Goal: Check status: Check status

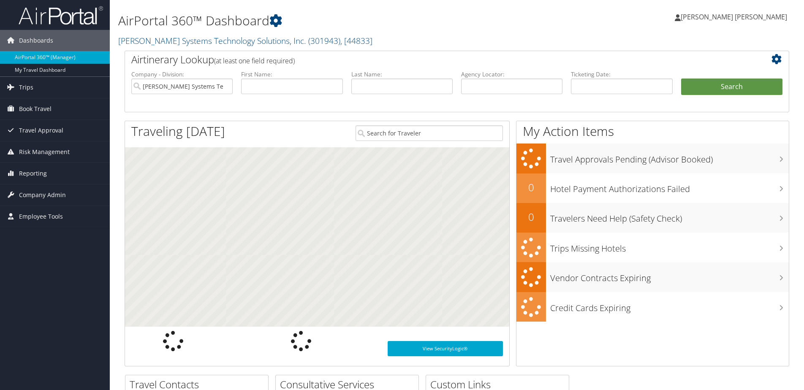
click at [369, 87] on input "text" at bounding box center [401, 87] width 101 height 16
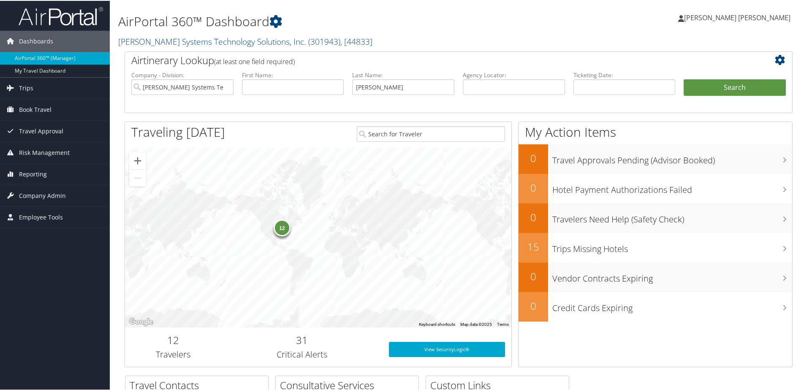
type input "ryan"
click at [683, 79] on button "Search" at bounding box center [734, 87] width 102 height 17
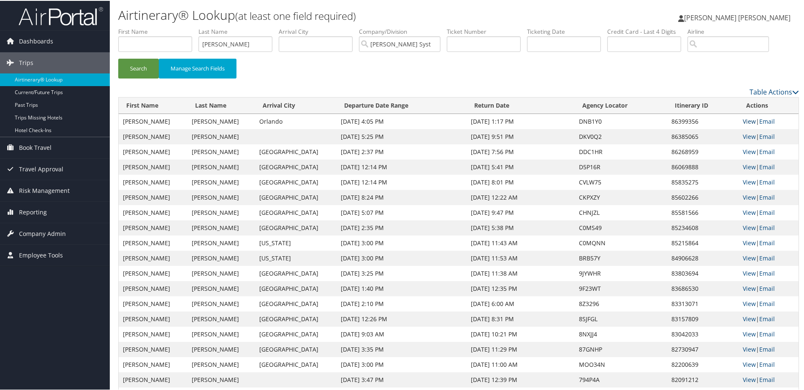
click at [743, 119] on link "View" at bounding box center [749, 121] width 13 height 8
click at [748, 137] on link "View" at bounding box center [749, 136] width 13 height 8
click at [743, 151] on link "View" at bounding box center [749, 151] width 13 height 8
click at [743, 167] on link "View" at bounding box center [749, 166] width 13 height 8
click at [744, 165] on link "View" at bounding box center [749, 166] width 13 height 8
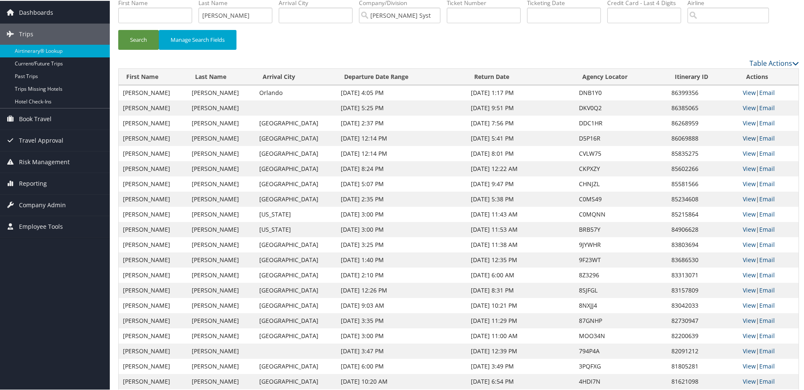
scroll to position [42, 0]
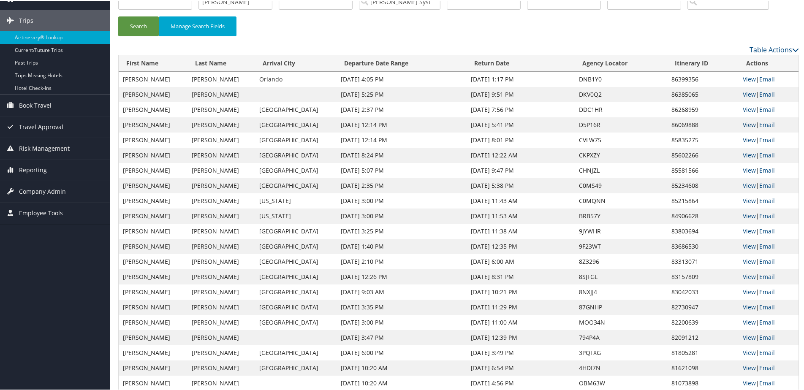
click at [743, 125] on link "View" at bounding box center [749, 124] width 13 height 8
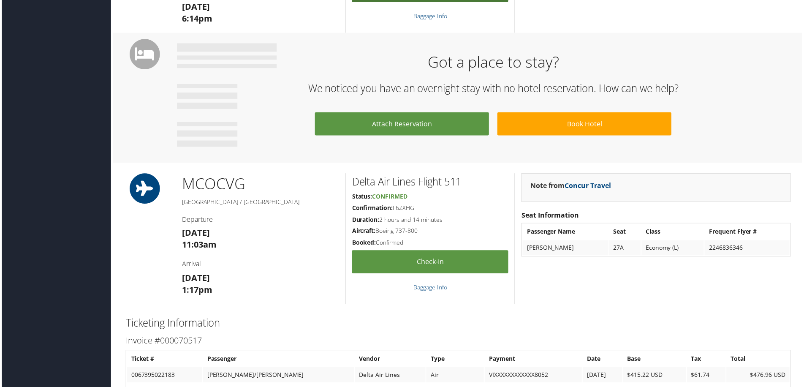
scroll to position [351, 0]
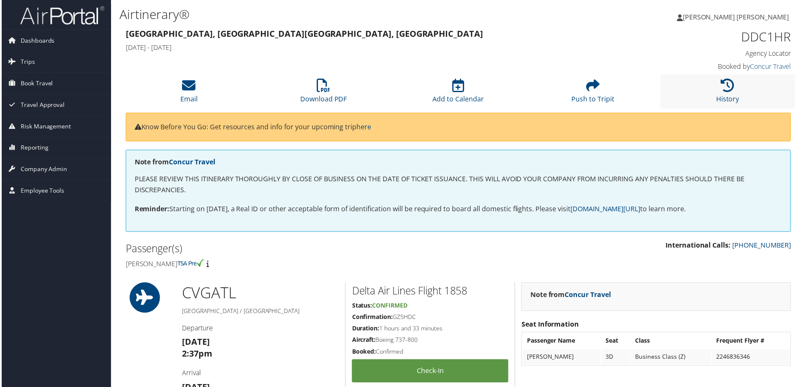
click at [734, 90] on li "History" at bounding box center [728, 92] width 135 height 34
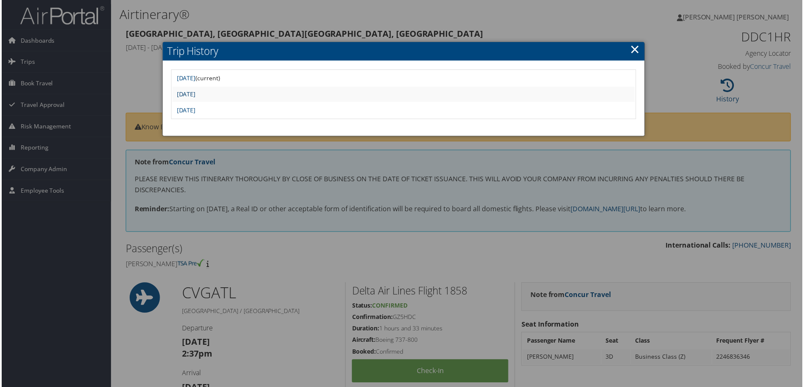
click at [195, 95] on link "Thu Sep 11 11:08:51 MDT 2025" at bounding box center [185, 94] width 19 height 8
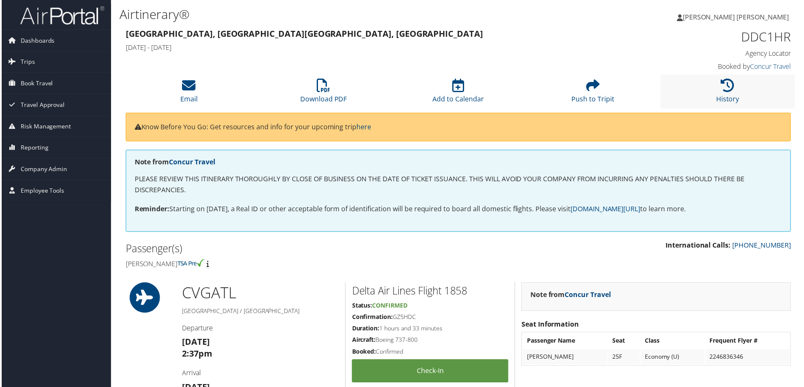
click at [708, 94] on li "History" at bounding box center [728, 92] width 135 height 34
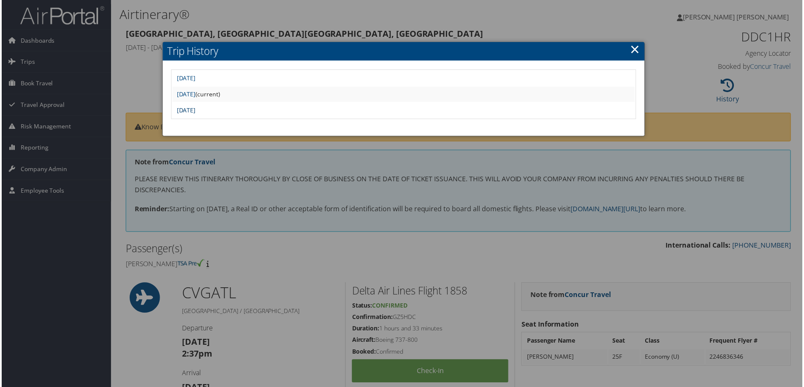
click at [195, 111] on link "[DATE]" at bounding box center [185, 110] width 19 height 8
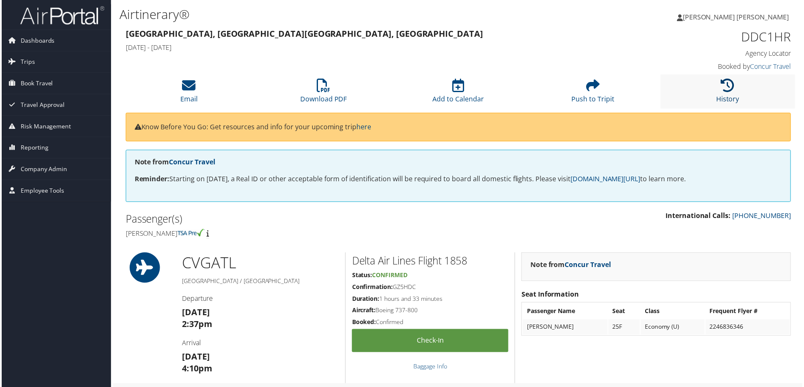
click at [727, 85] on icon at bounding box center [729, 86] width 14 height 14
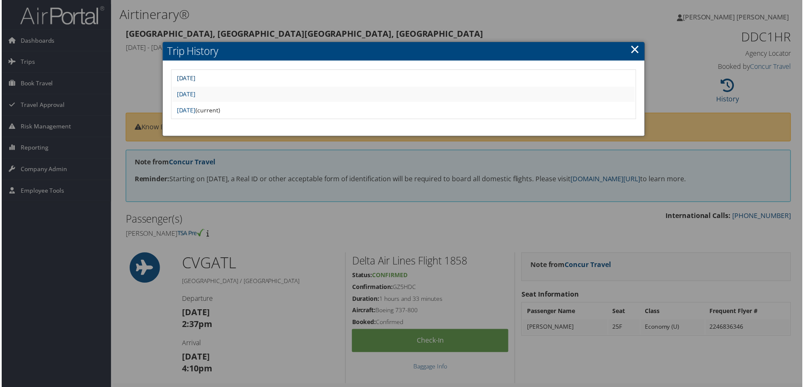
click at [195, 80] on link "Wed Sep 17 22:15:58 MDT 2025" at bounding box center [185, 78] width 19 height 8
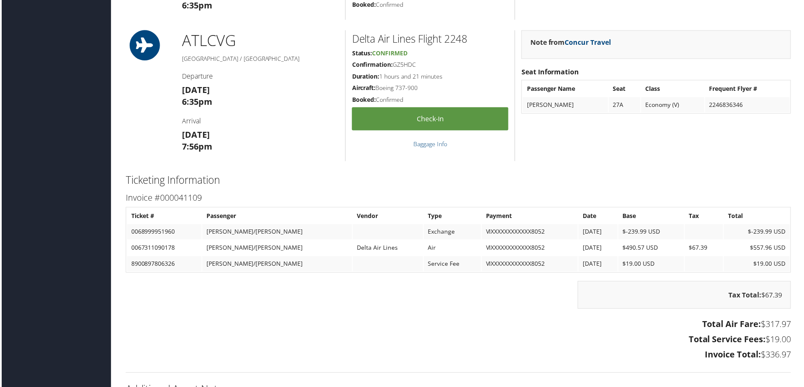
scroll to position [675, 0]
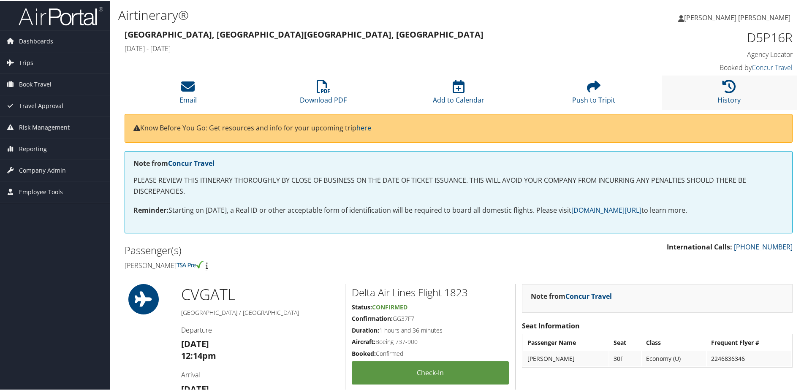
click at [712, 94] on li "History" at bounding box center [728, 92] width 135 height 34
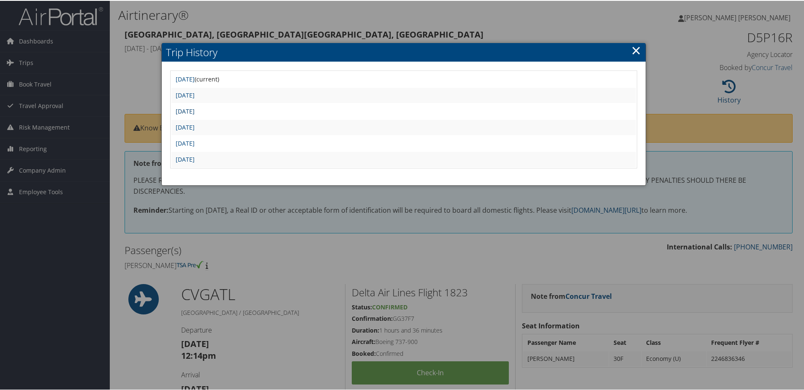
click at [195, 109] on link "Mon Aug 25 14:53:41 MDT 2025" at bounding box center [185, 110] width 19 height 8
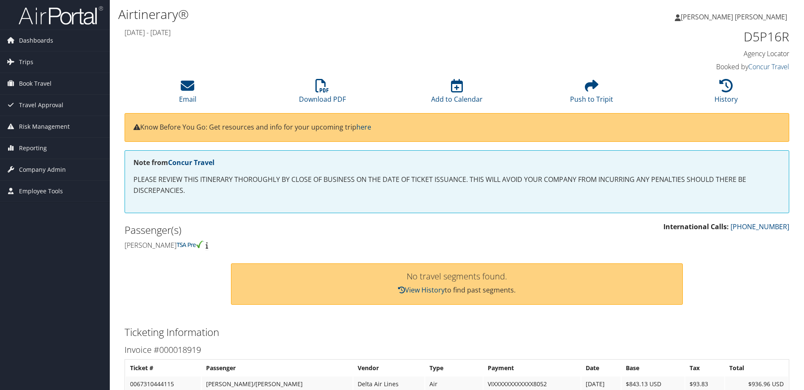
scroll to position [84, 0]
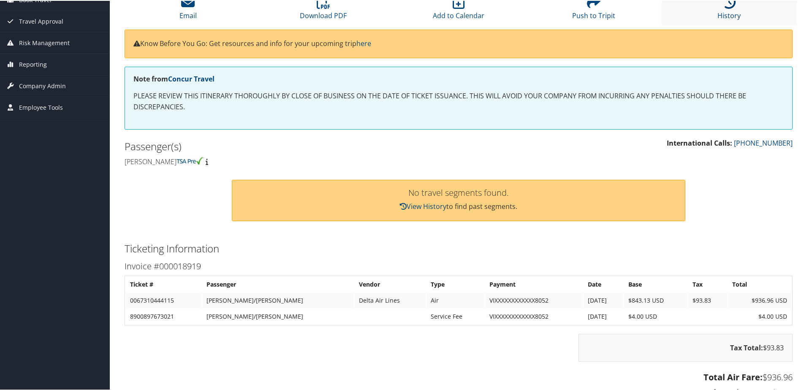
click at [717, 17] on link "History" at bounding box center [728, 9] width 23 height 20
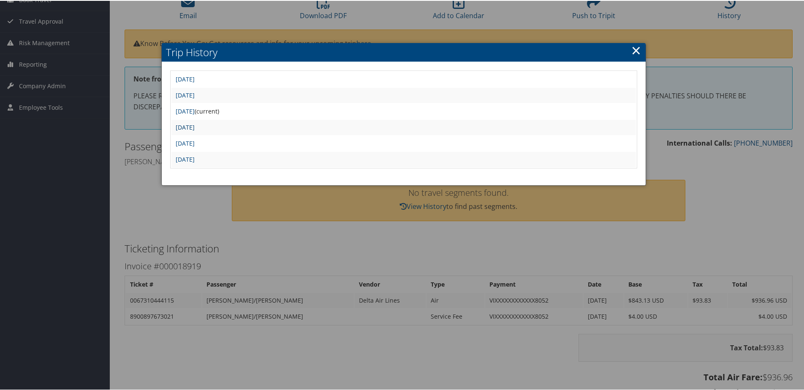
click at [195, 128] on link "[DATE]" at bounding box center [185, 126] width 19 height 8
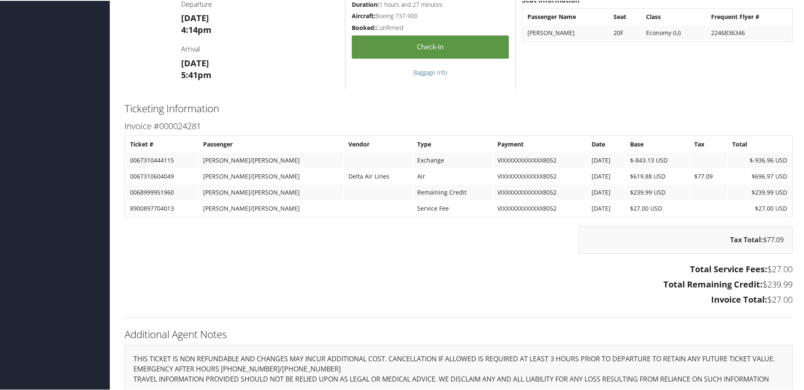
scroll to position [802, 0]
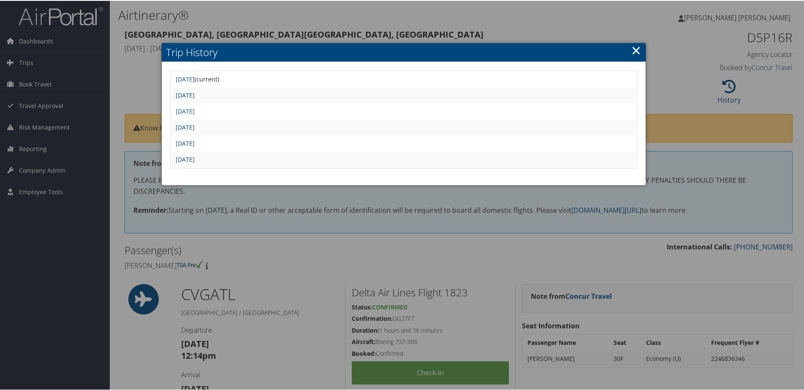
click at [194, 142] on link "[DATE]" at bounding box center [185, 142] width 19 height 8
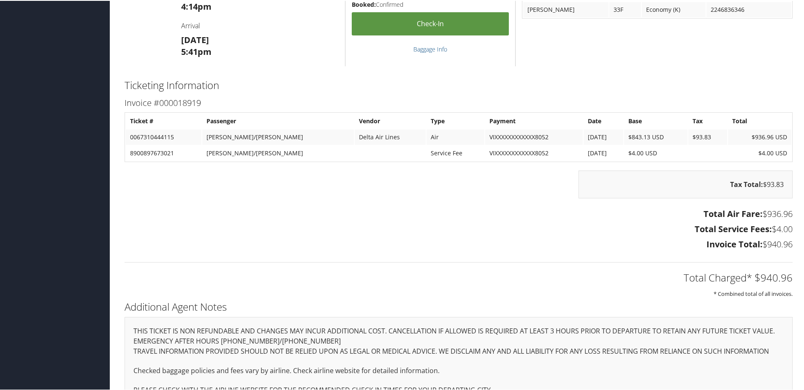
scroll to position [802, 0]
